Goal: Task Accomplishment & Management: Manage account settings

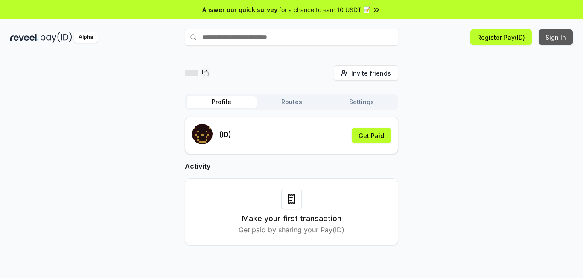
click at [555, 37] on button "Sign In" at bounding box center [556, 36] width 34 height 15
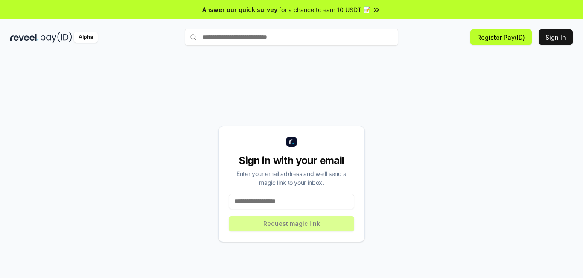
click at [278, 205] on input at bounding box center [292, 201] width 126 height 15
click at [277, 202] on input at bounding box center [292, 201] width 126 height 15
click at [263, 203] on input at bounding box center [292, 201] width 126 height 15
paste input "**********"
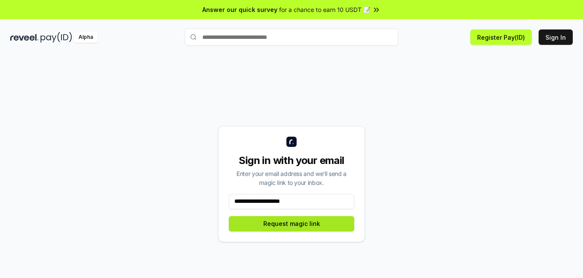
type input "**********"
click at [281, 227] on button "Request magic link" at bounding box center [292, 223] width 126 height 15
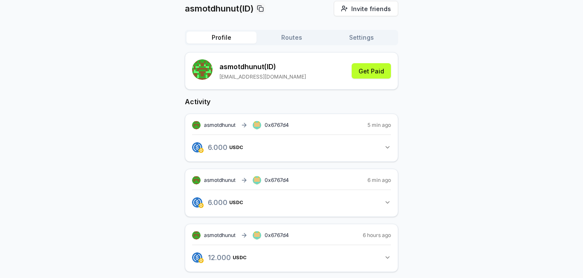
scroll to position [72, 0]
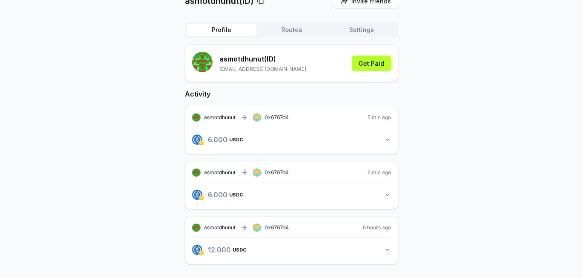
click at [389, 250] on icon "button" at bounding box center [387, 249] width 7 height 7
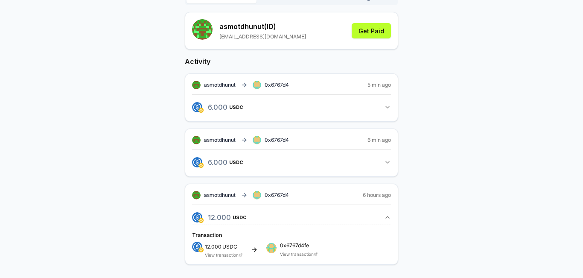
scroll to position [105, 0]
click at [387, 215] on icon "button" at bounding box center [387, 216] width 7 height 7
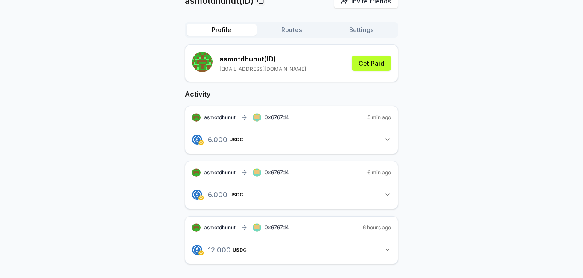
scroll to position [24, 0]
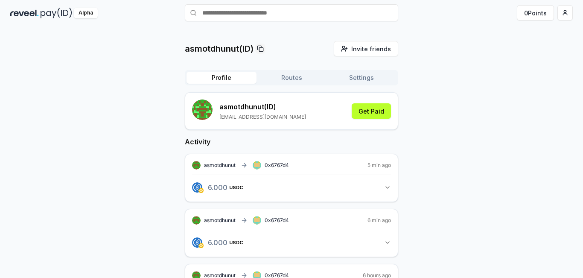
click at [292, 29] on div "asmotdhunut(ID) Invite friends Invite Profile Routes Settings asmotdhunut (ID) …" at bounding box center [291, 151] width 583 height 254
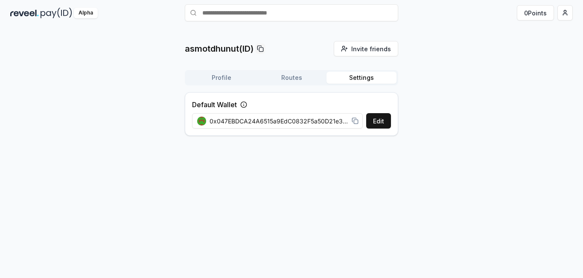
click at [357, 81] on button "Settings" at bounding box center [362, 78] width 70 height 12
click at [225, 76] on button "Profile" at bounding box center [222, 78] width 70 height 12
